Goal: Task Accomplishment & Management: Use online tool/utility

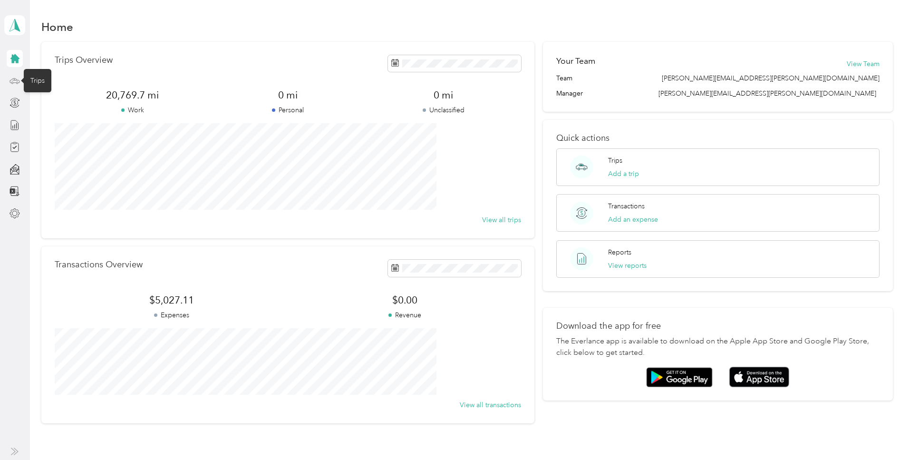
click at [17, 80] on icon at bounding box center [15, 80] width 10 height 4
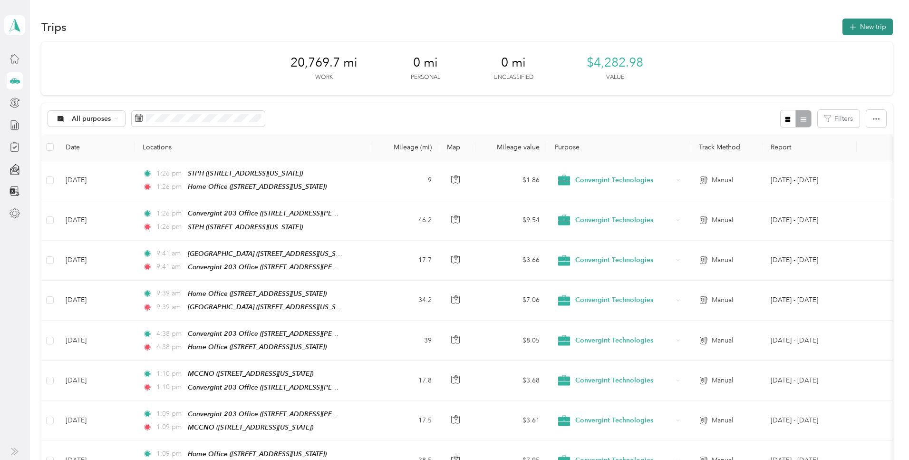
click at [842, 27] on button "New trip" at bounding box center [867, 27] width 50 height 17
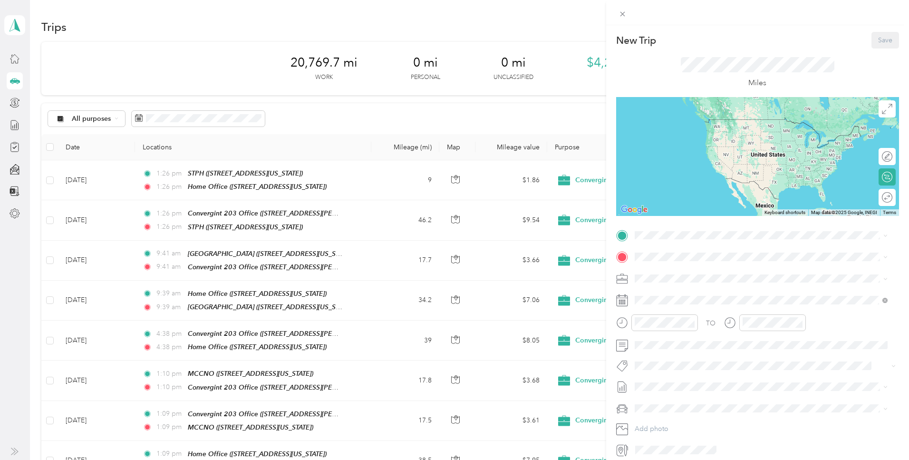
click at [665, 281] on span "[STREET_ADDRESS][US_STATE]" at bounding box center [699, 282] width 95 height 8
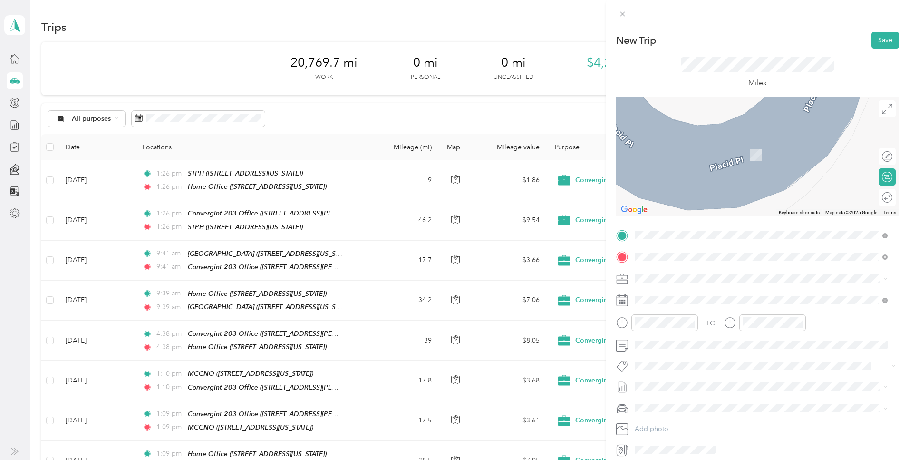
click at [674, 299] on div "Convergint 203 Office [STREET_ADDRESS][PERSON_NAME][US_STATE]" at bounding box center [726, 300] width 148 height 20
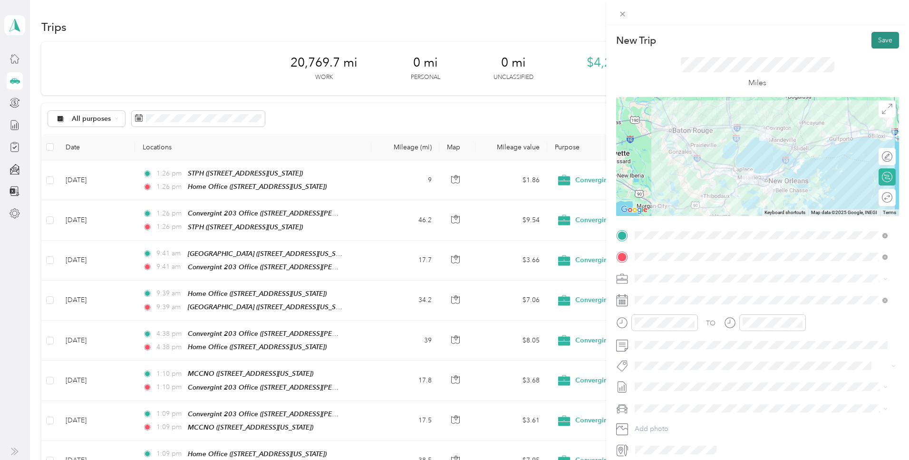
click at [877, 39] on button "Save" at bounding box center [885, 40] width 28 height 17
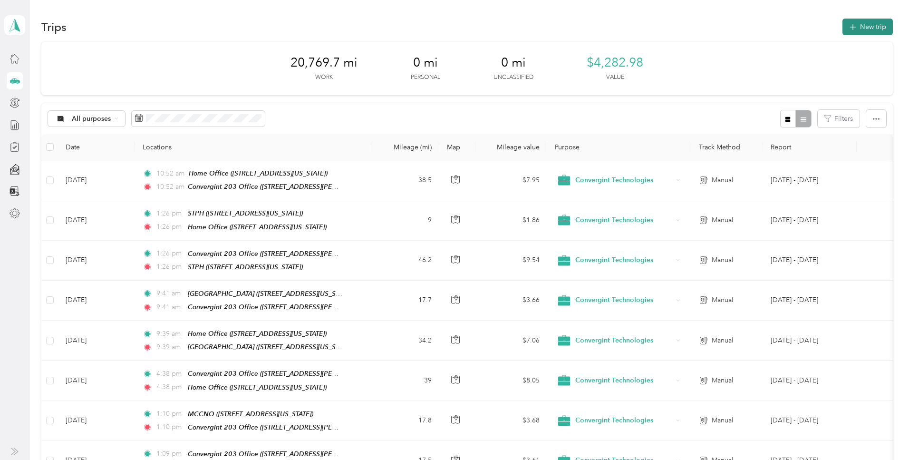
click at [842, 29] on button "New trip" at bounding box center [867, 27] width 50 height 17
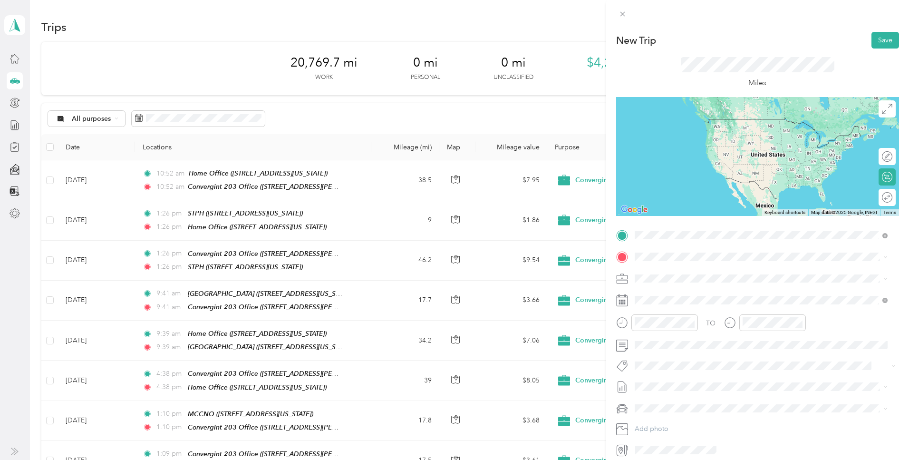
click at [663, 275] on div "Convergint 203 Office [STREET_ADDRESS][PERSON_NAME][US_STATE]" at bounding box center [726, 278] width 148 height 20
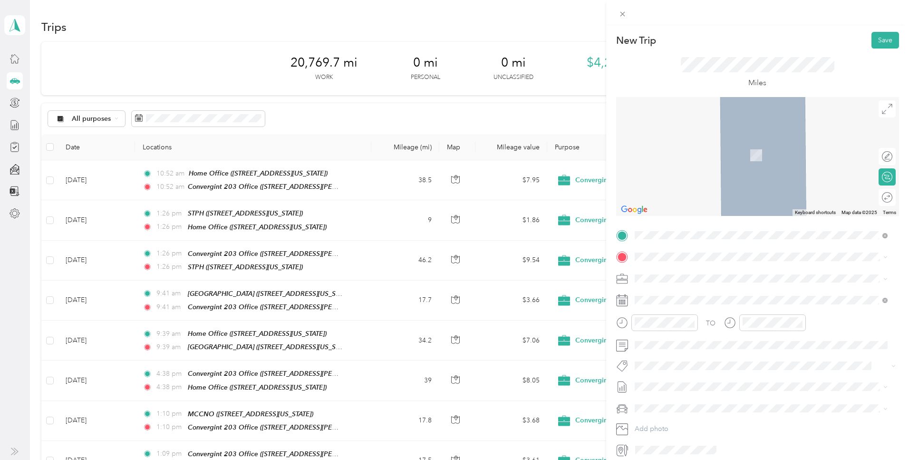
click at [675, 292] on span "[STREET_ADDRESS][US_STATE]" at bounding box center [699, 288] width 95 height 9
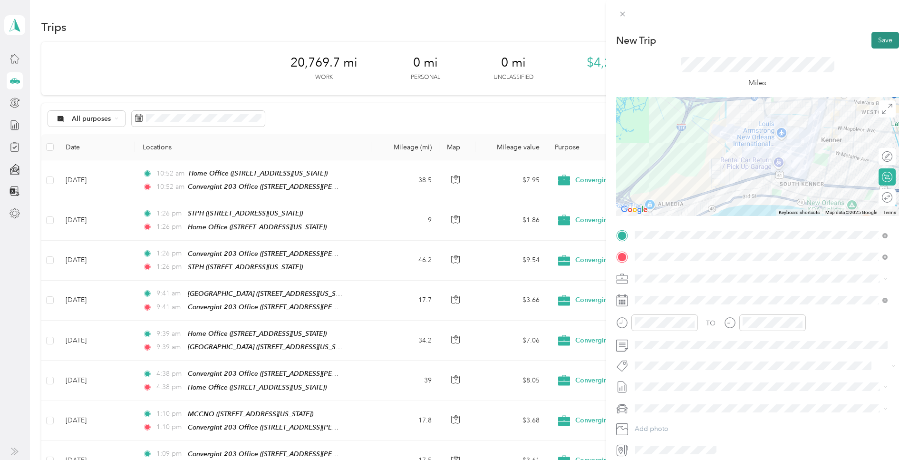
click at [872, 41] on button "Save" at bounding box center [885, 40] width 28 height 17
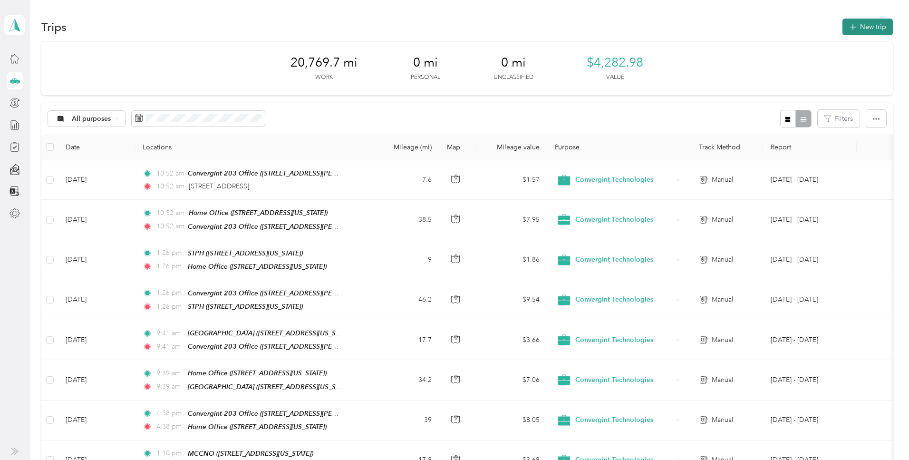
click at [847, 26] on icon "button" at bounding box center [852, 27] width 11 height 11
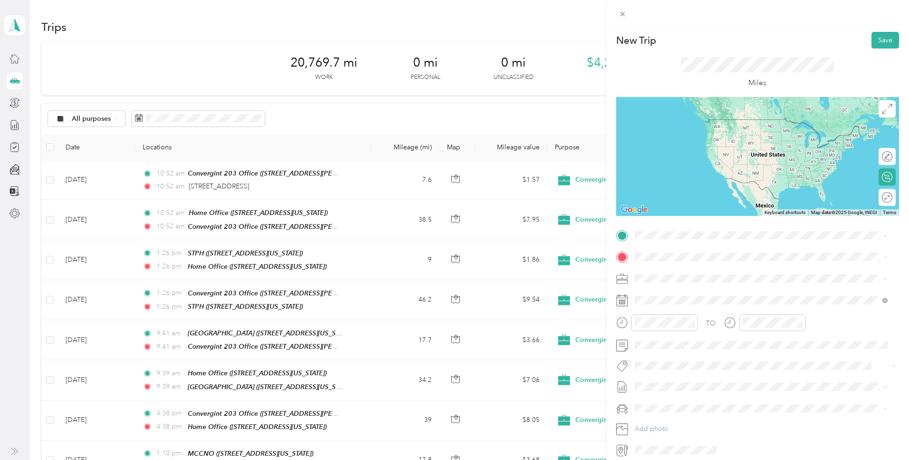
click at [670, 273] on span "[STREET_ADDRESS][US_STATE]" at bounding box center [699, 269] width 95 height 9
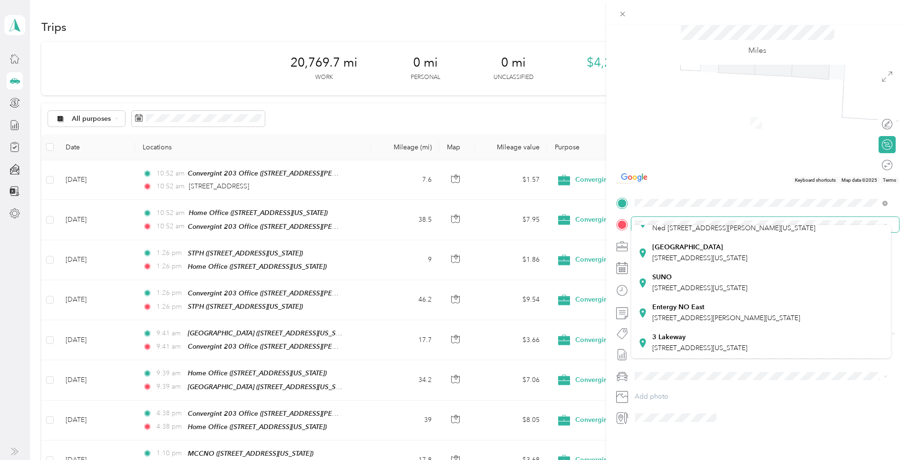
scroll to position [276, 0]
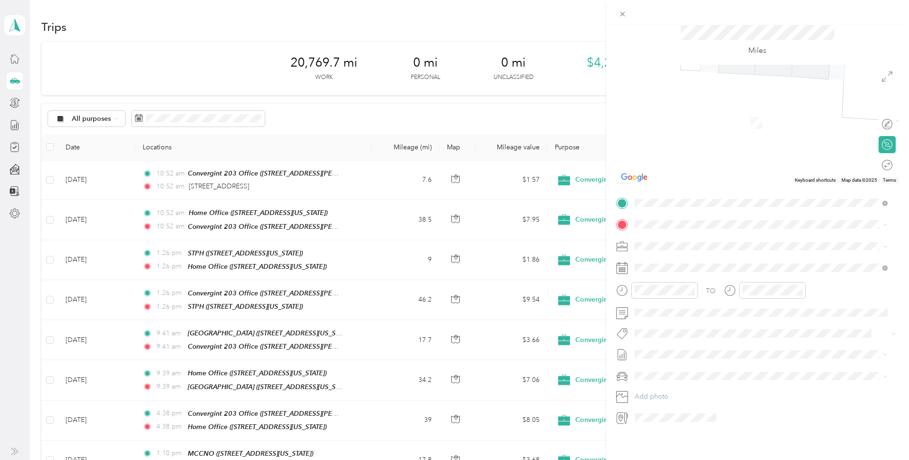
click at [691, 331] on div "3 Lakeway" at bounding box center [699, 335] width 95 height 9
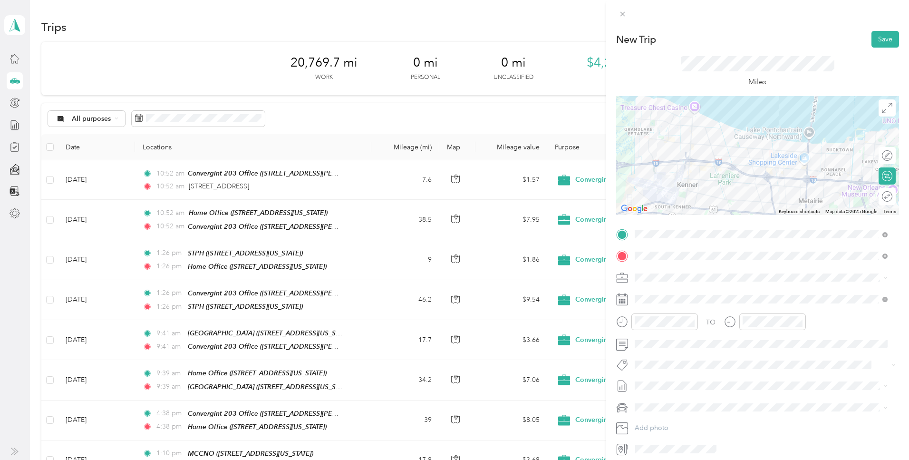
scroll to position [0, 0]
click at [872, 37] on button "Save" at bounding box center [885, 40] width 28 height 17
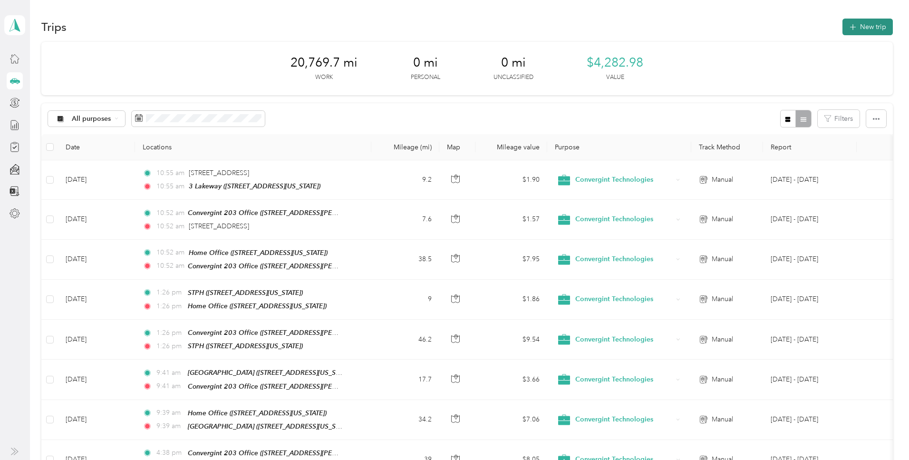
click at [842, 27] on button "New trip" at bounding box center [867, 27] width 50 height 17
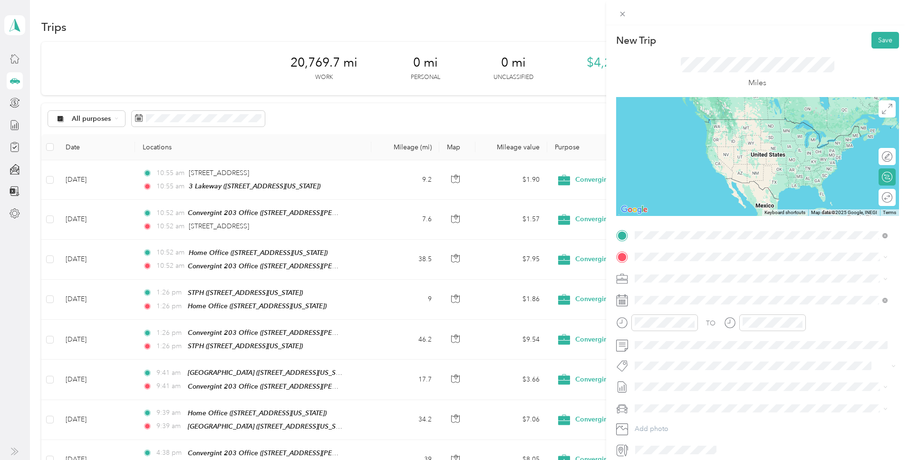
click at [664, 270] on strong "3 Lakeway" at bounding box center [668, 272] width 33 height 9
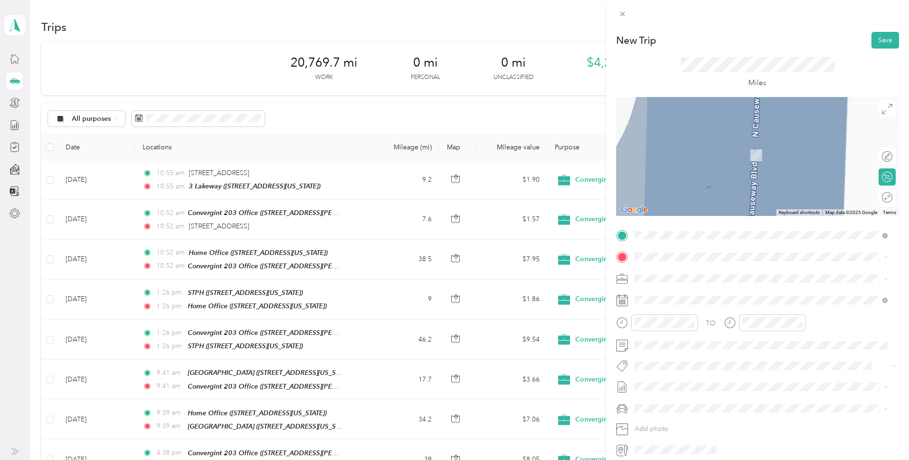
click at [693, 302] on span "[STREET_ADDRESS][PERSON_NAME][US_STATE]" at bounding box center [726, 303] width 148 height 8
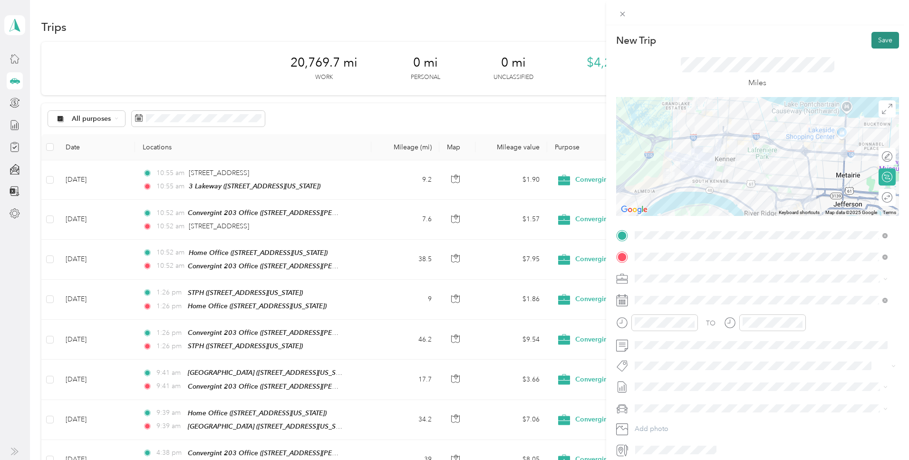
click at [878, 38] on button "Save" at bounding box center [885, 40] width 28 height 17
